Goal: Download file/media

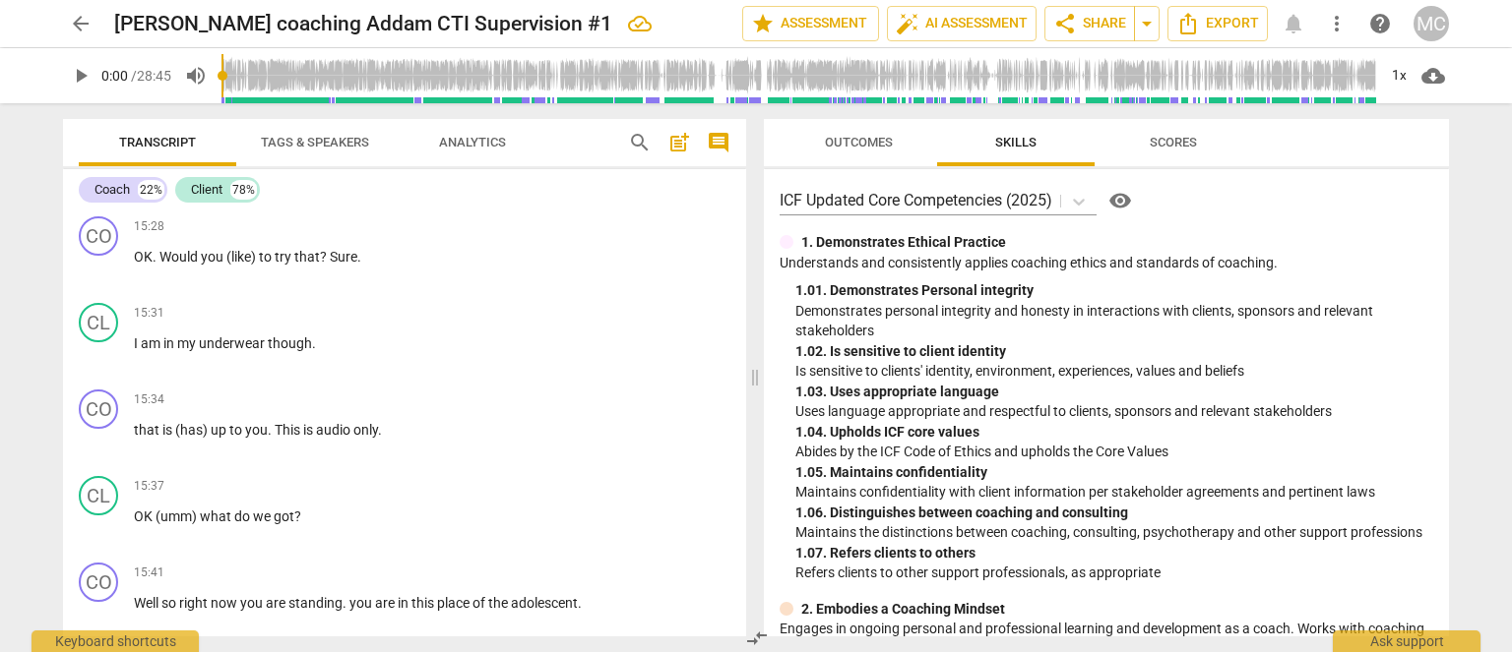
scroll to position [4921, 0]
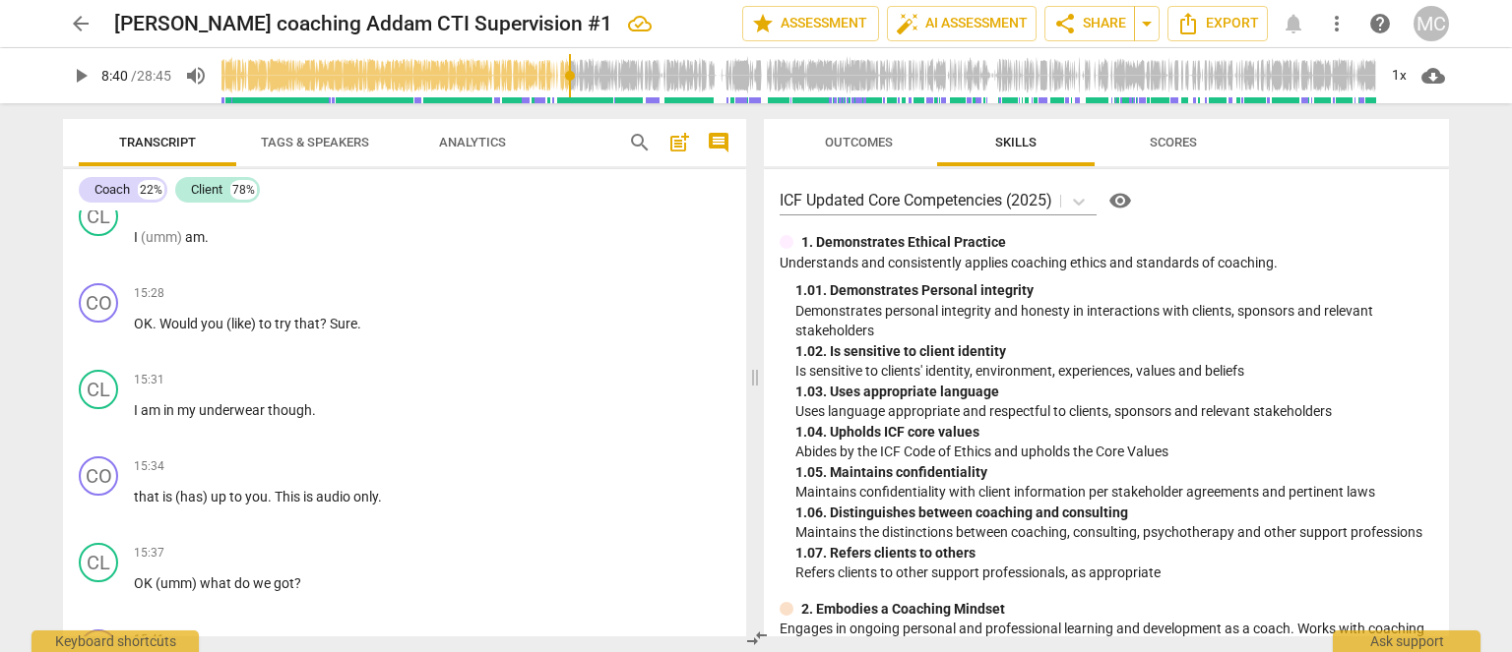
drag, startPoint x: 358, startPoint y: 86, endPoint x: 572, endPoint y: 100, distance: 214.1
click at [572, 100] on input "range" at bounding box center [798, 75] width 1154 height 63
click at [1394, 67] on div "1x" at bounding box center [1398, 75] width 37 height 31
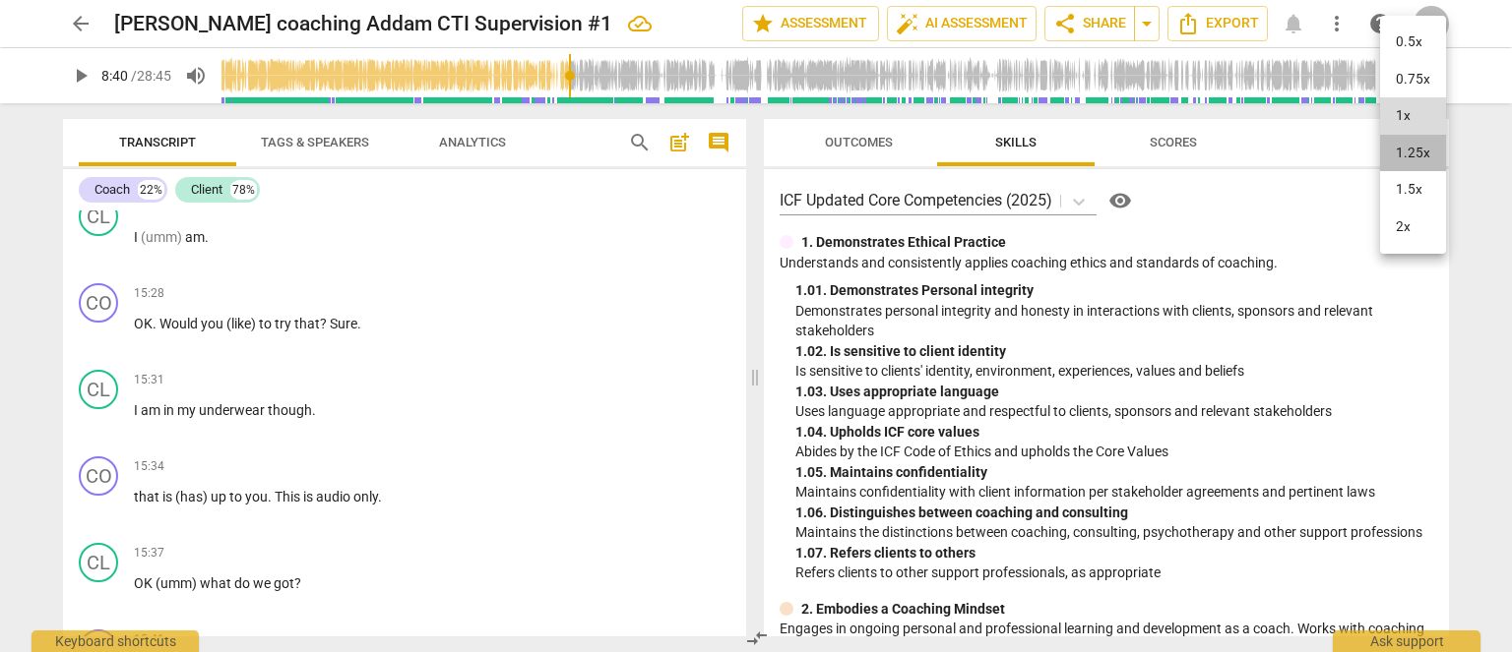
click at [1404, 138] on li "1.25x" at bounding box center [1413, 153] width 66 height 37
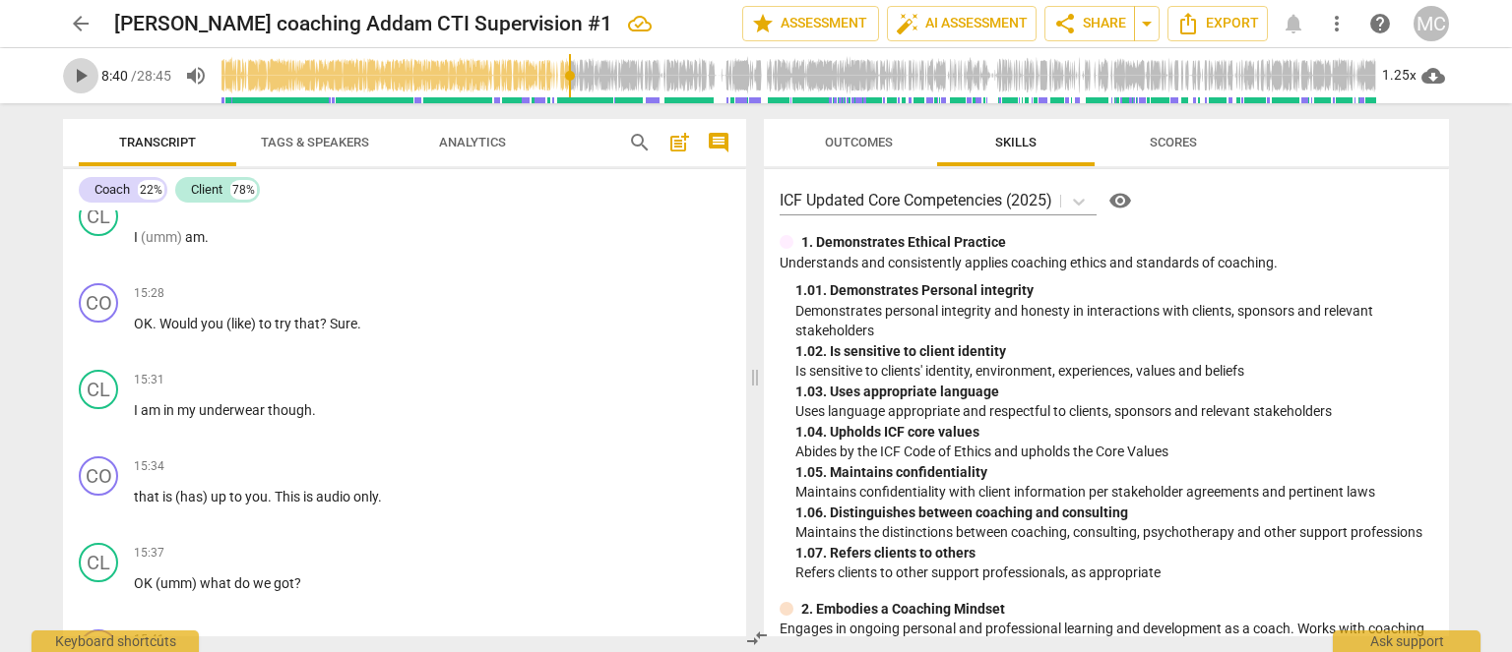
click at [79, 83] on span "play_arrow" at bounding box center [81, 76] width 24 height 24
type input "521"
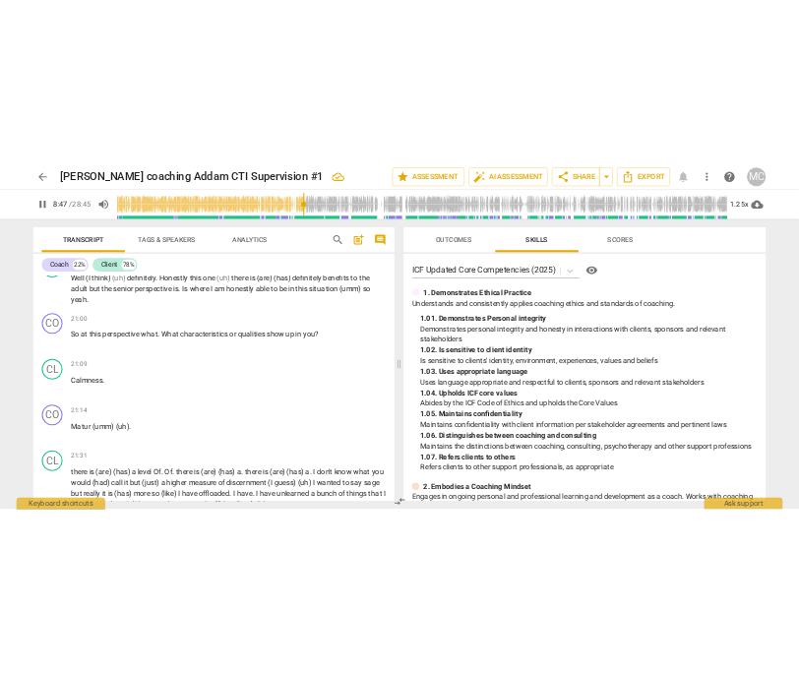
scroll to position [8463, 0]
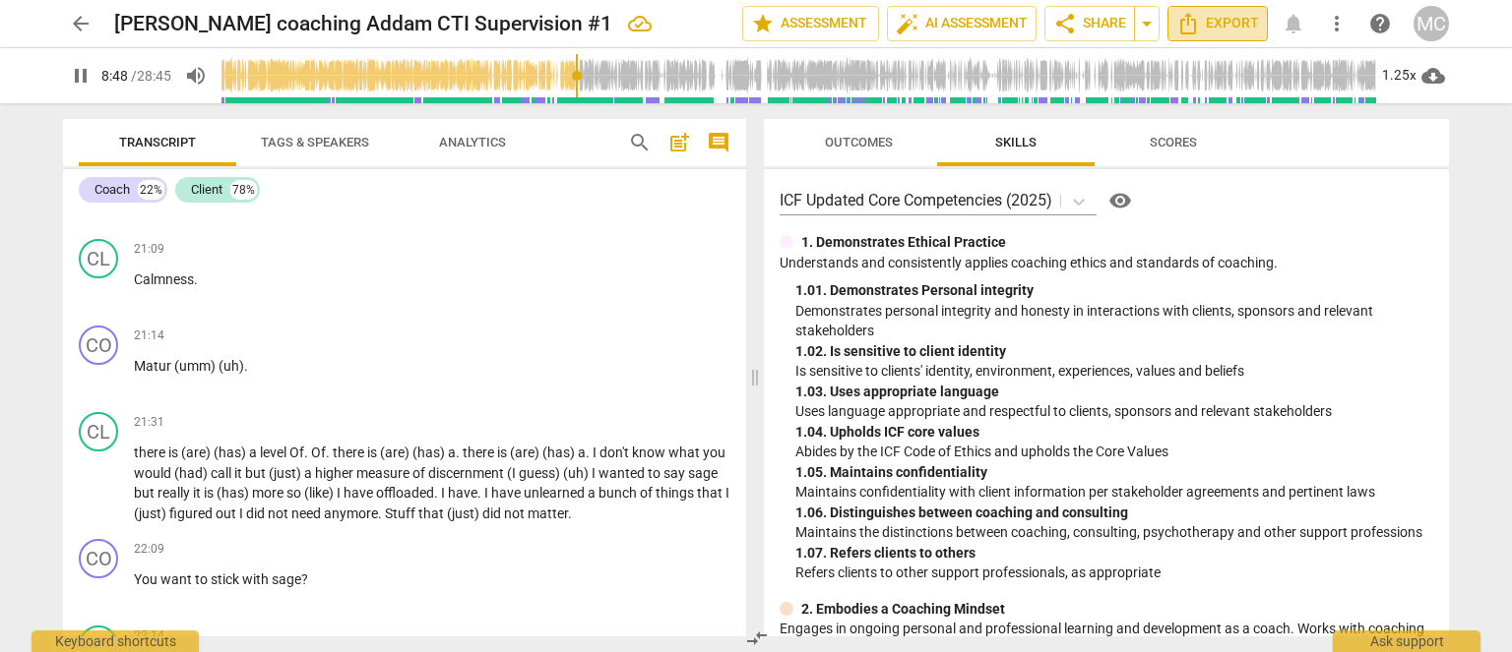
click at [1209, 31] on span "Export" at bounding box center [1217, 24] width 83 height 24
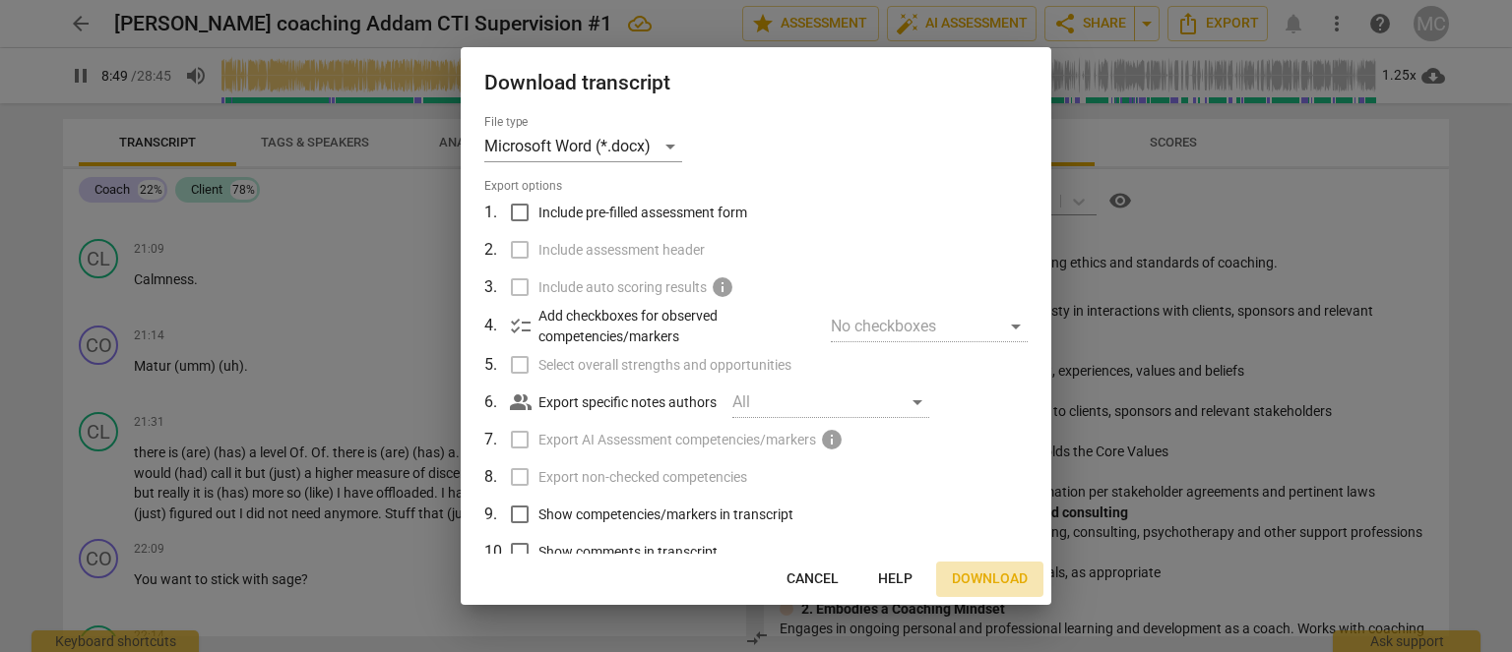
click at [1008, 583] on span "Download" at bounding box center [990, 580] width 76 height 20
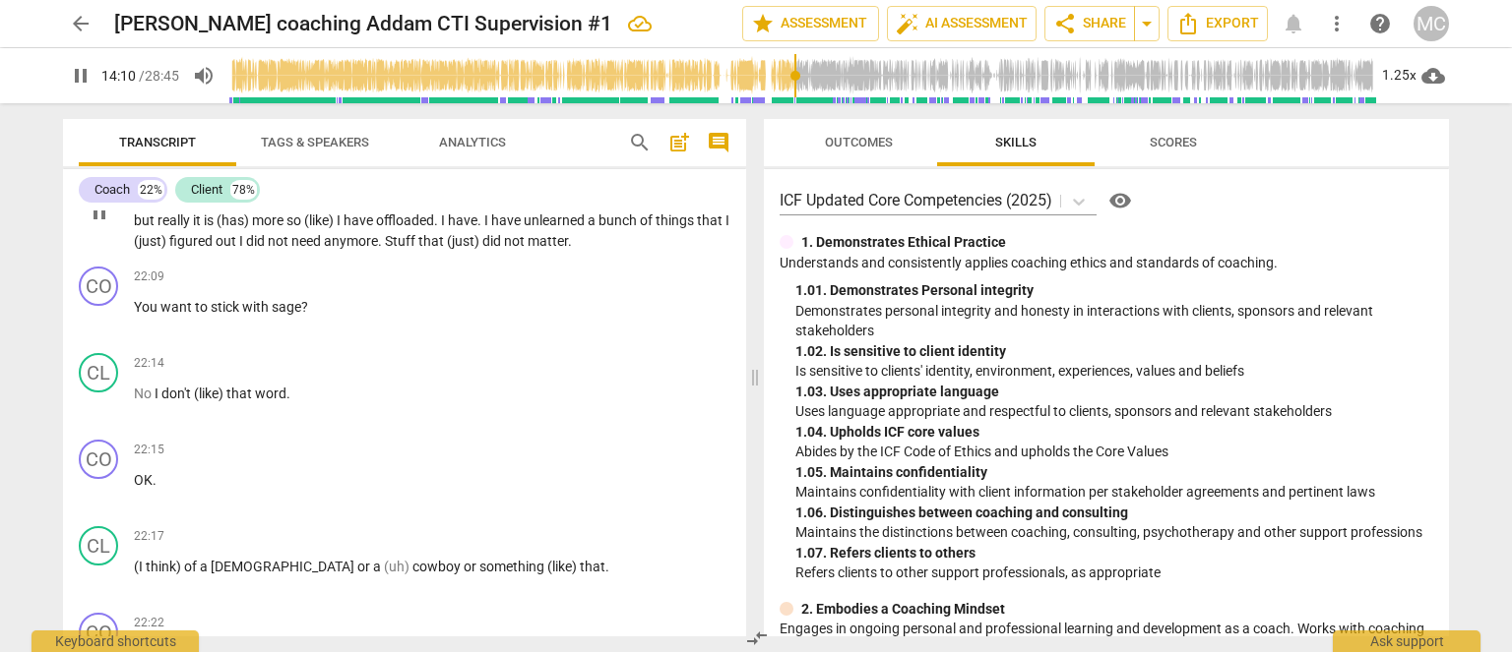
scroll to position [9152, 0]
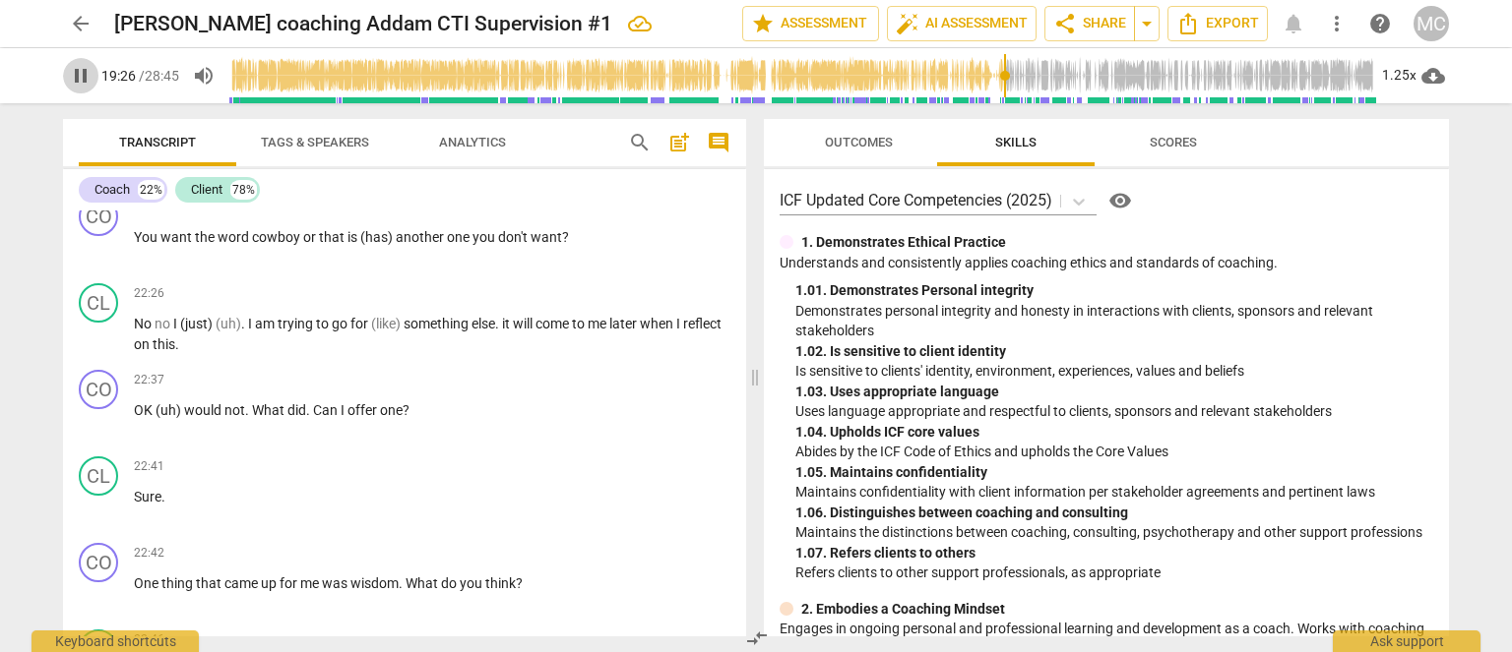
click at [79, 74] on span "pause" at bounding box center [81, 76] width 24 height 24
click at [1392, 73] on div "1.25x" at bounding box center [1398, 75] width 37 height 31
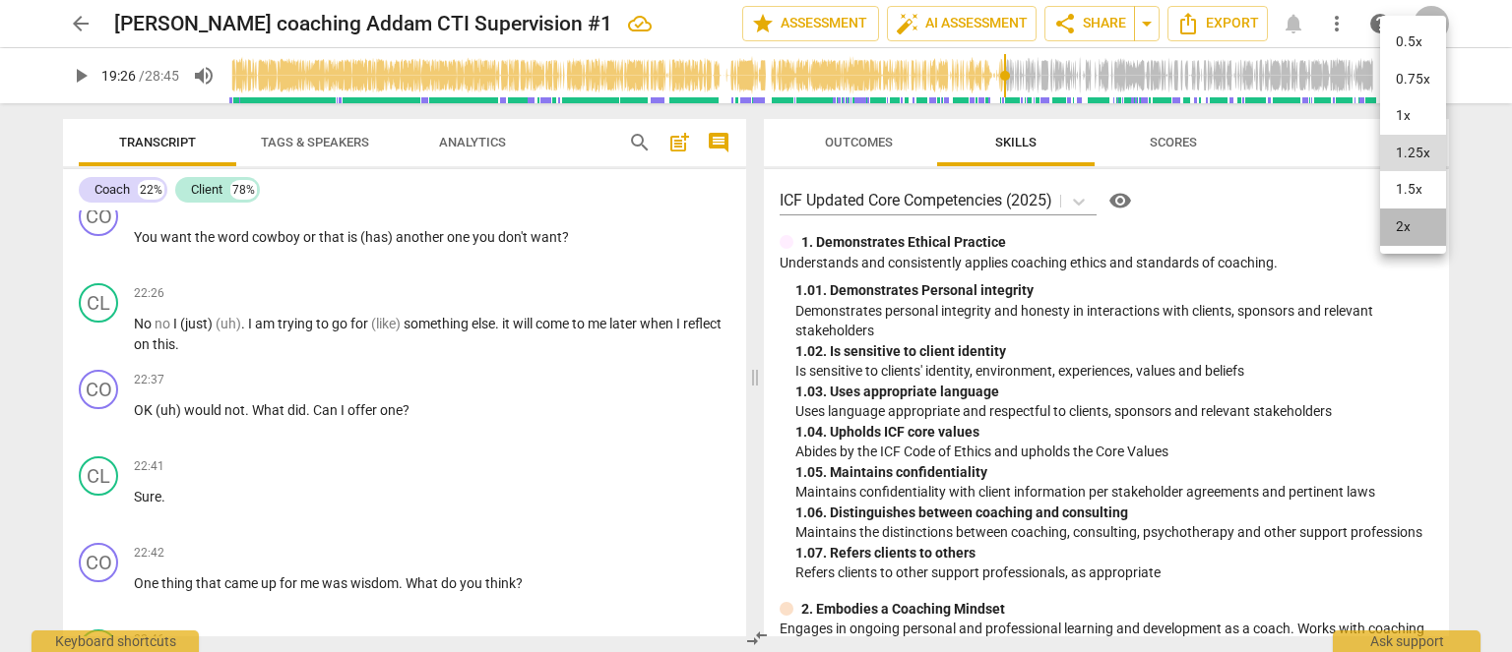
click at [1408, 243] on li "2x" at bounding box center [1413, 227] width 66 height 37
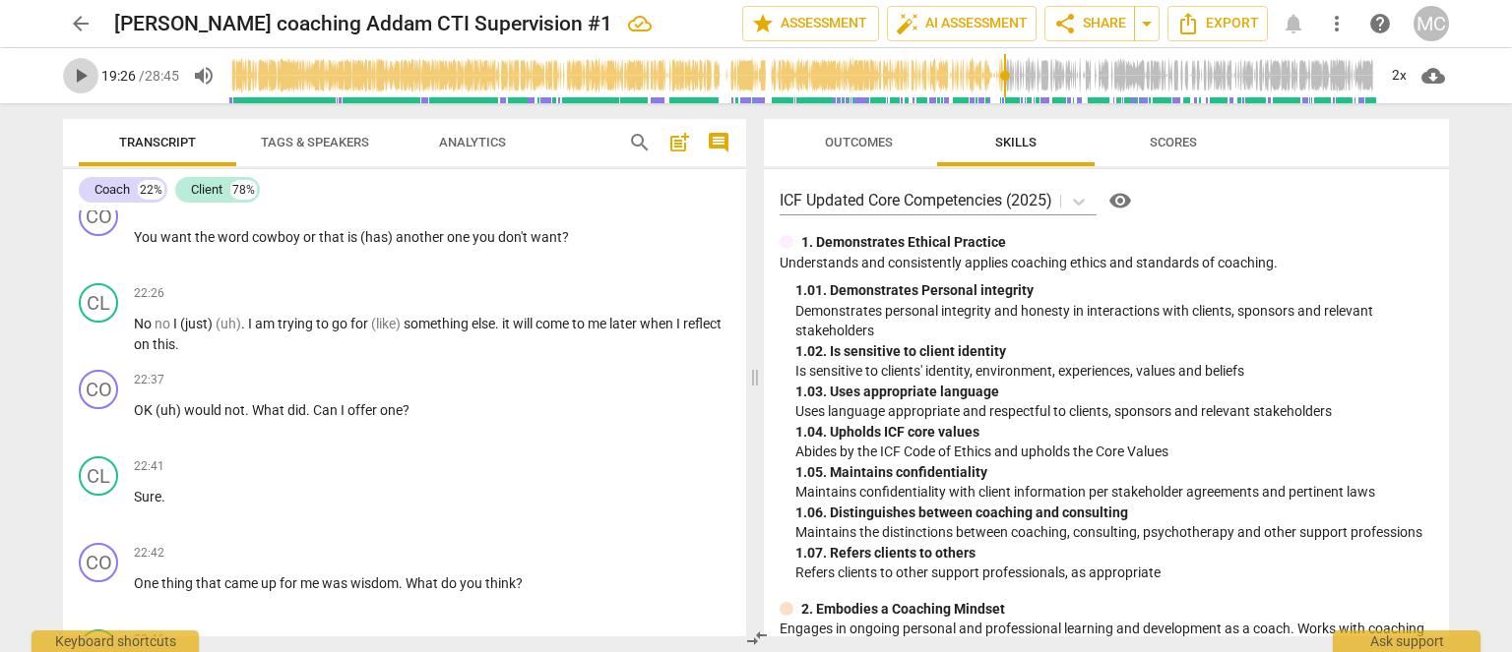
click at [82, 90] on button "play_arrow" at bounding box center [80, 75] width 35 height 35
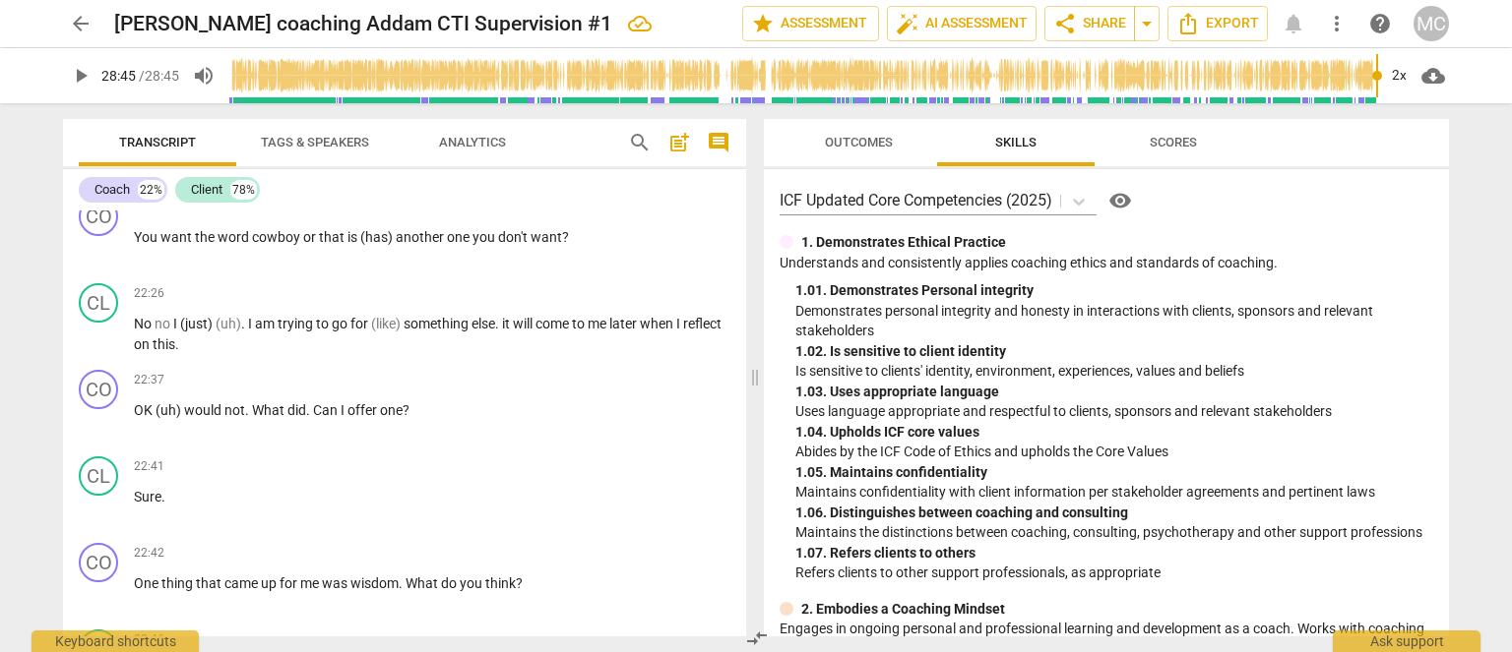
type input "1725"
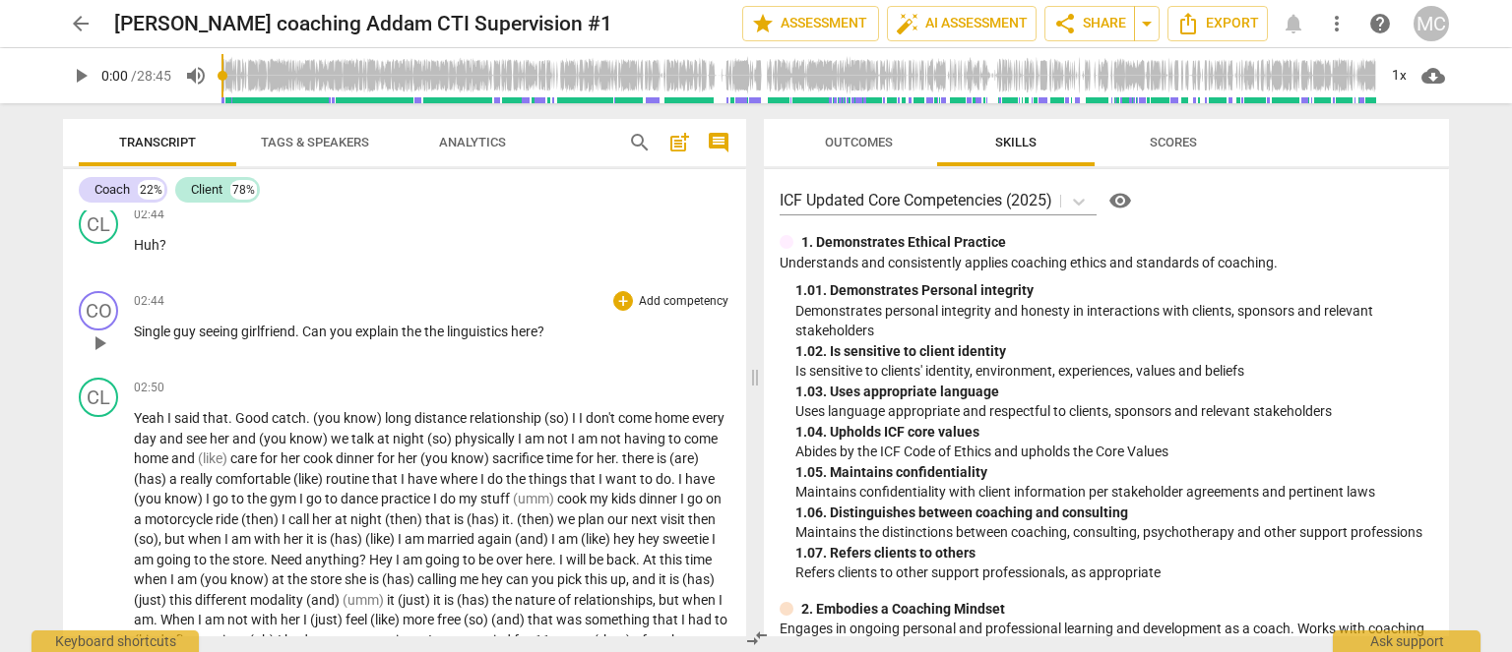
scroll to position [886, 0]
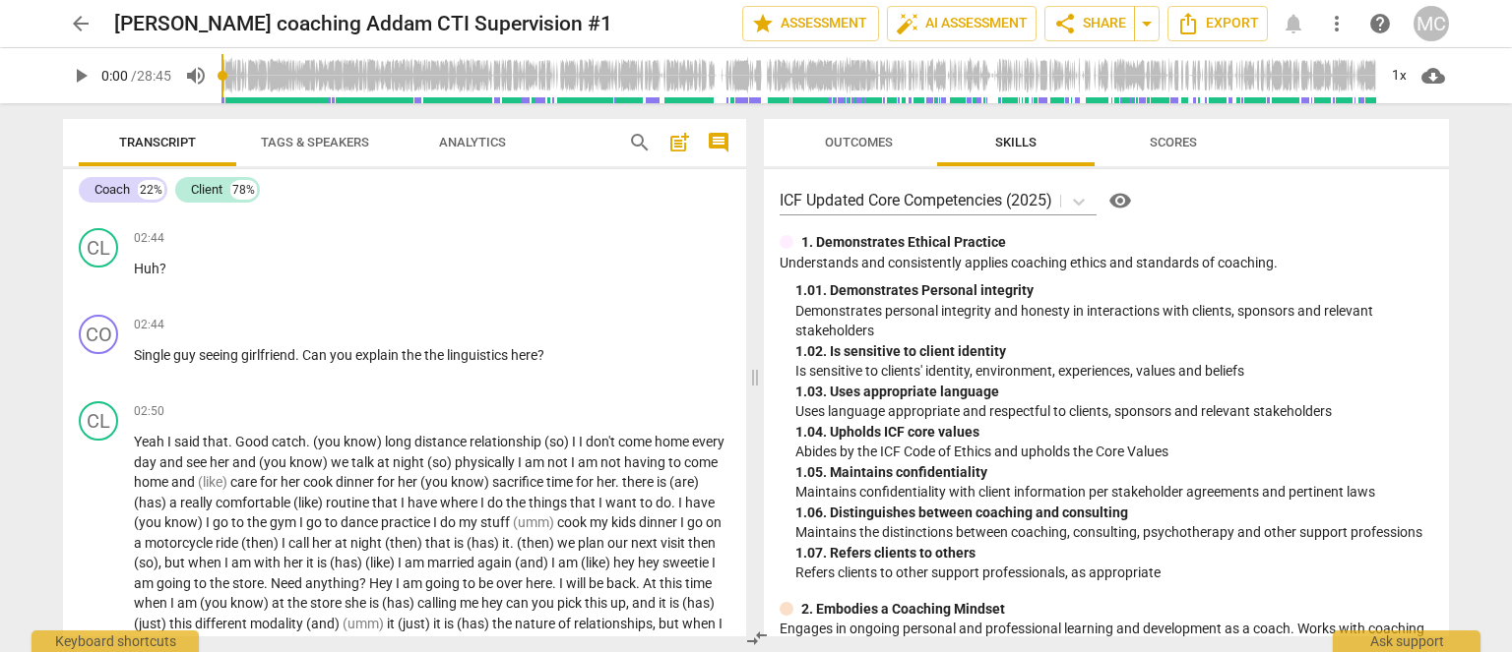
click at [1321, 160] on div "Outcomes Skills Scores" at bounding box center [1105, 142] width 653 height 47
click at [649, 31] on div "[PERSON_NAME] coaching Addam CTI Supervision #1 edit" at bounding box center [420, 23] width 612 height 35
click at [82, 25] on span "arrow_back" at bounding box center [81, 24] width 24 height 24
